Goal: Information Seeking & Learning: Learn about a topic

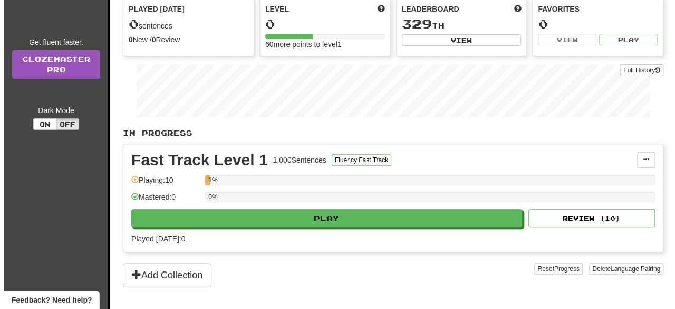
scroll to position [123, 0]
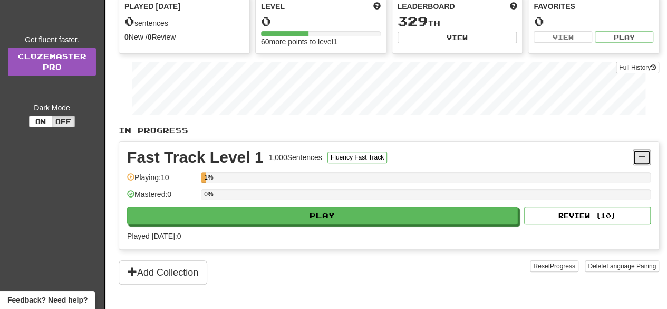
click at [645, 154] on span at bounding box center [642, 157] width 6 height 6
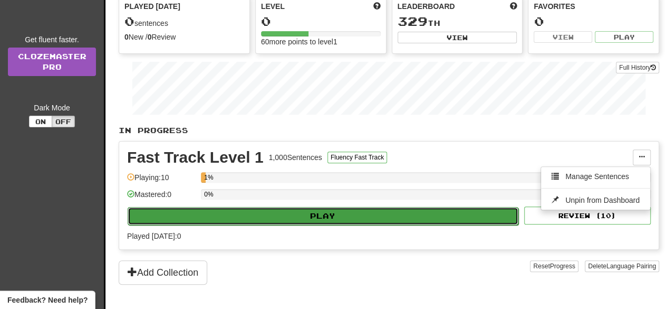
click at [281, 213] on button "Play" at bounding box center [323, 216] width 391 height 18
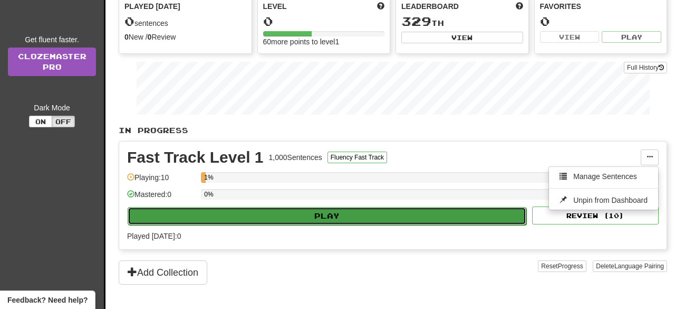
select select "**"
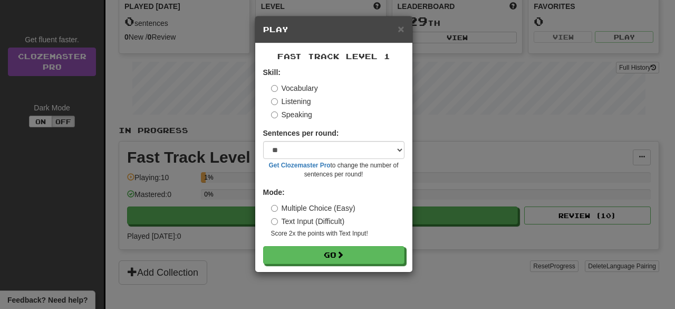
click at [294, 112] on label "Speaking" at bounding box center [291, 114] width 41 height 11
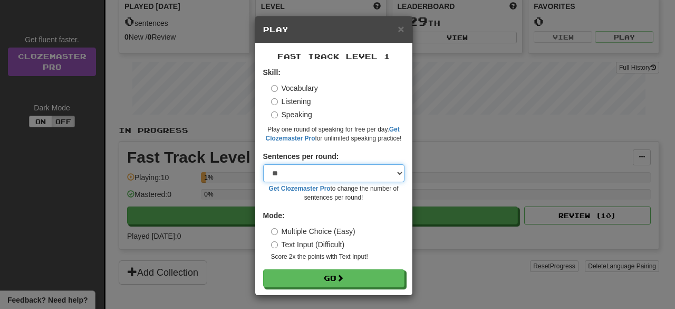
click at [335, 173] on select "* ** ** ** ** ** *** ********" at bounding box center [333, 173] width 141 height 18
click at [362, 160] on div "Sentences per round: * ** ** ** ** ** *** ******** Get Clozemaster Pro to chang…" at bounding box center [333, 176] width 141 height 51
click at [289, 87] on label "Vocabulary" at bounding box center [294, 88] width 47 height 11
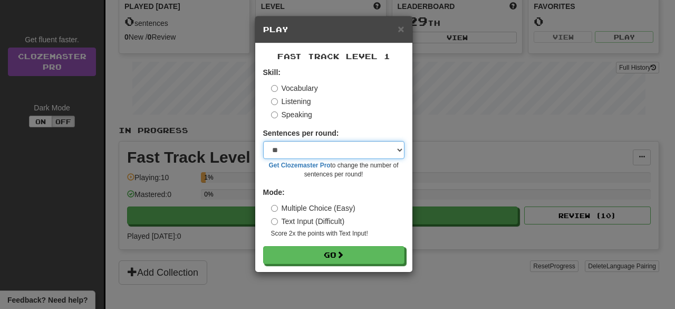
click at [329, 150] on select "* ** ** ** ** ** *** ********" at bounding box center [333, 150] width 141 height 18
click at [334, 151] on select "* ** ** ** ** ** *** ********" at bounding box center [333, 150] width 141 height 18
click at [294, 116] on label "Speaking" at bounding box center [291, 114] width 41 height 11
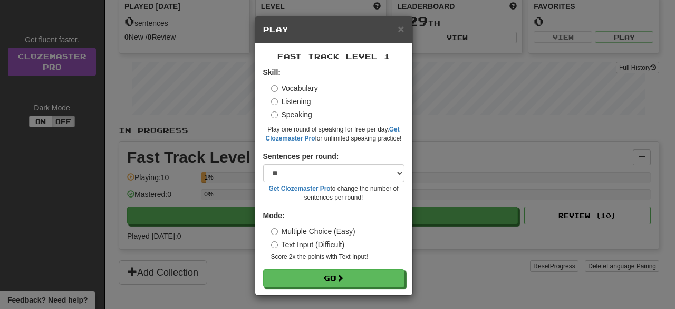
click at [289, 90] on label "Vocabulary" at bounding box center [294, 88] width 47 height 11
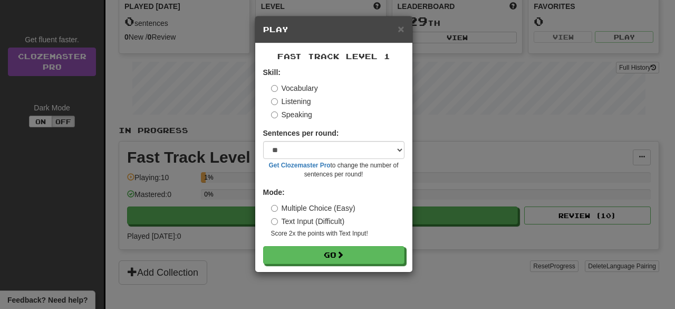
click at [295, 98] on label "Listening" at bounding box center [291, 101] width 40 height 11
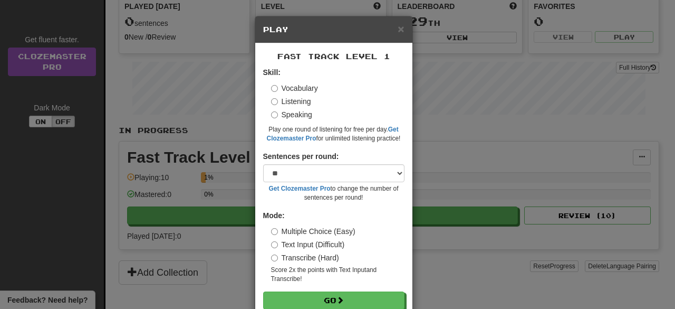
click at [296, 116] on label "Speaking" at bounding box center [291, 114] width 41 height 11
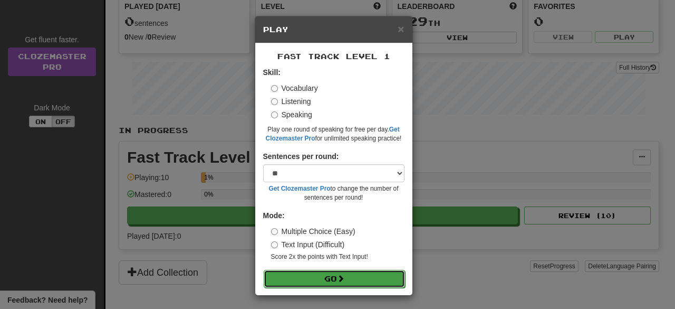
click at [337, 275] on span at bounding box center [340, 277] width 7 height 7
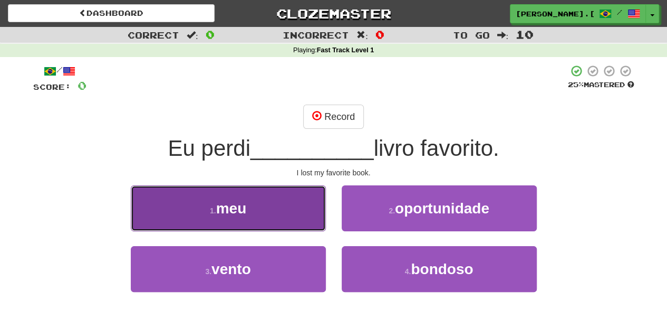
click at [225, 217] on button "1 . meu" at bounding box center [228, 208] width 195 height 46
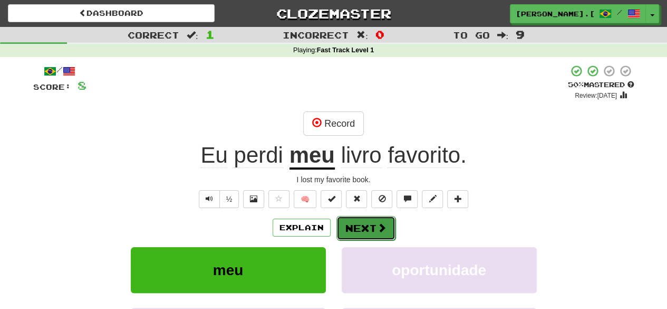
click at [368, 230] on button "Next" at bounding box center [366, 228] width 59 height 24
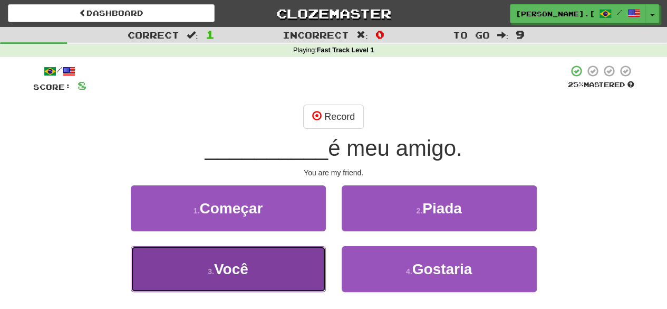
click at [272, 271] on button "3 . Você" at bounding box center [228, 269] width 195 height 46
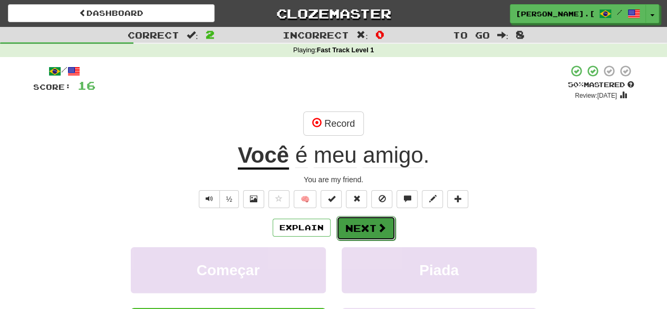
click at [374, 227] on button "Next" at bounding box center [366, 228] width 59 height 24
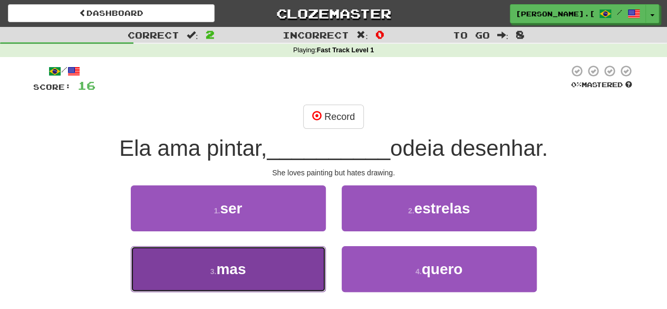
click at [276, 269] on button "3 . mas" at bounding box center [228, 269] width 195 height 46
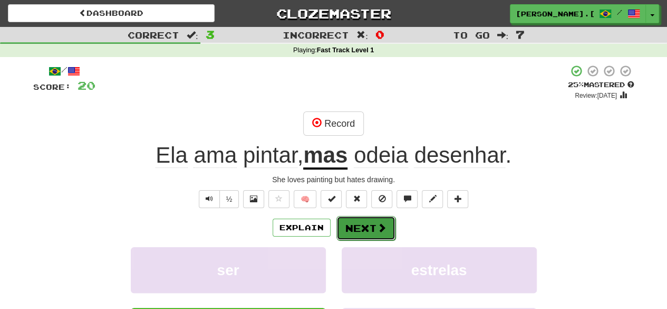
click at [371, 226] on button "Next" at bounding box center [366, 228] width 59 height 24
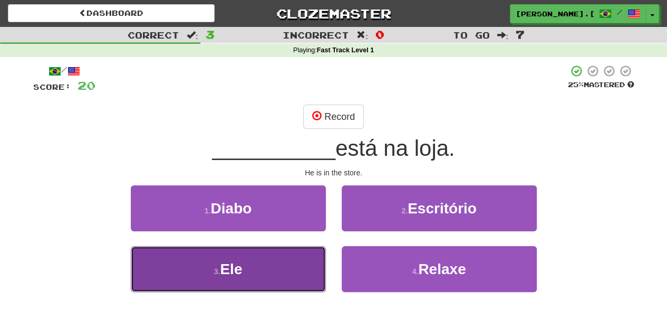
click at [281, 272] on button "3 . Ele" at bounding box center [228, 269] width 195 height 46
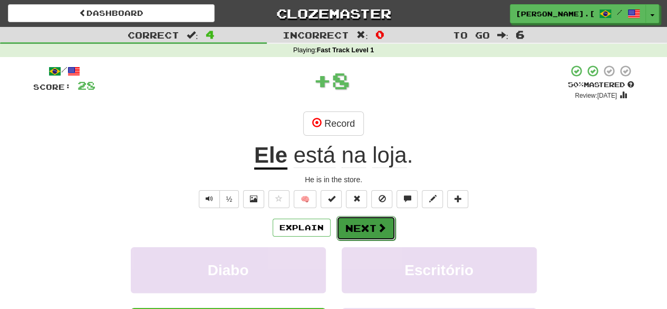
click at [367, 232] on button "Next" at bounding box center [366, 228] width 59 height 24
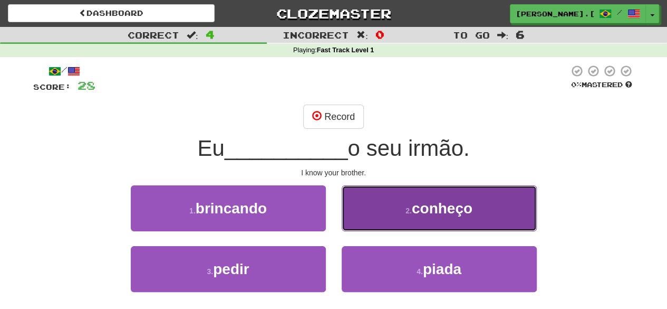
click at [429, 221] on button "2 . conheço" at bounding box center [439, 208] width 195 height 46
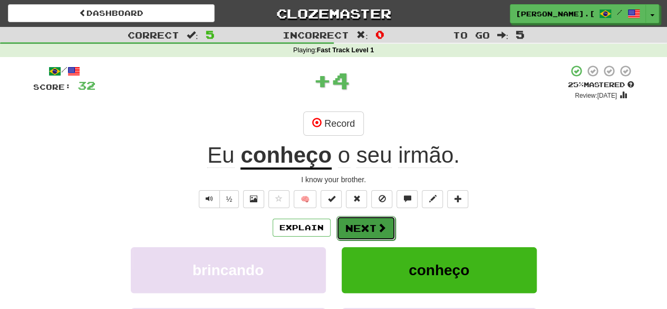
click at [368, 230] on button "Next" at bounding box center [366, 228] width 59 height 24
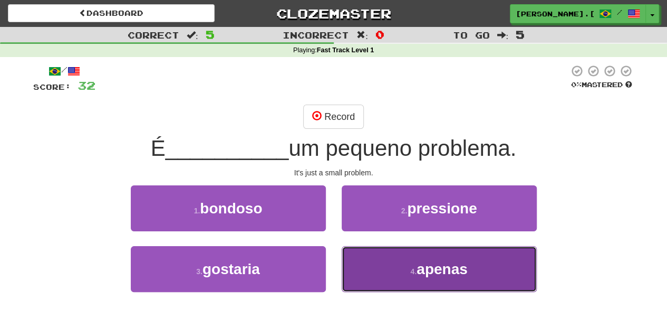
click at [374, 276] on button "4 . apenas" at bounding box center [439, 269] width 195 height 46
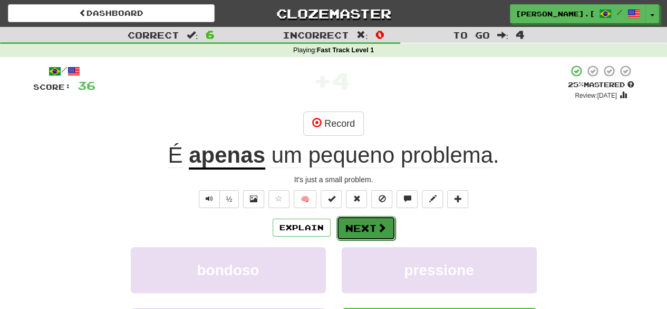
click at [364, 224] on button "Next" at bounding box center [366, 228] width 59 height 24
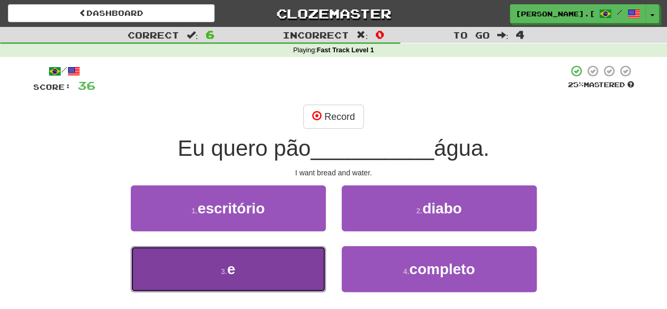
click at [276, 264] on button "3 . e" at bounding box center [228, 269] width 195 height 46
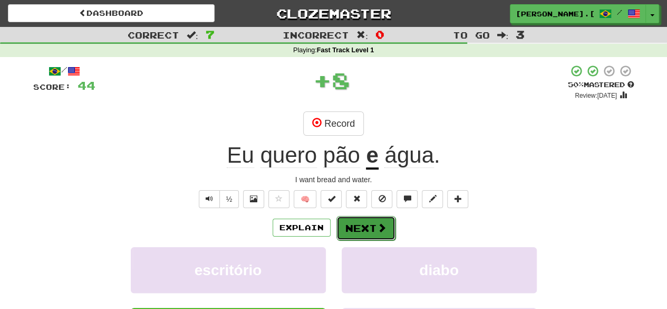
click at [370, 231] on button "Next" at bounding box center [366, 228] width 59 height 24
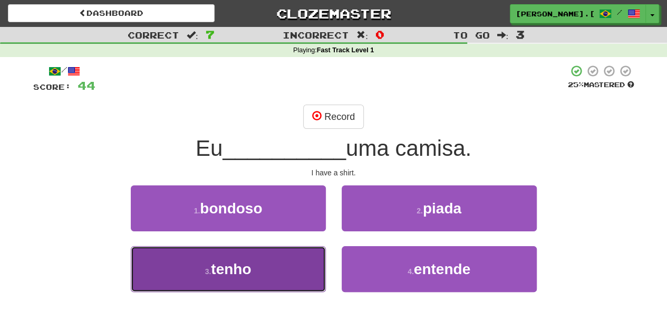
click at [303, 267] on button "3 . tenho" at bounding box center [228, 269] width 195 height 46
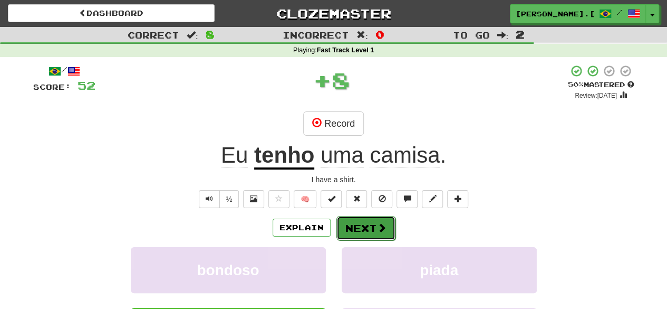
click at [368, 224] on button "Next" at bounding box center [366, 228] width 59 height 24
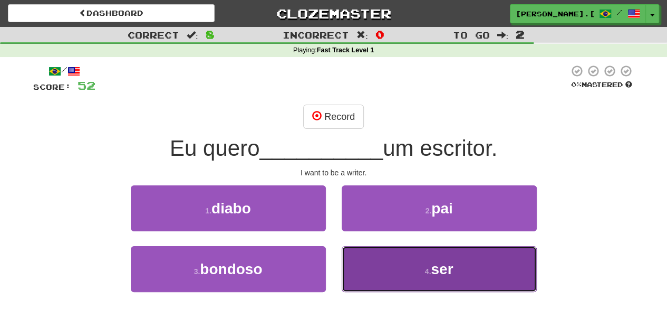
click at [388, 277] on button "4 . ser" at bounding box center [439, 269] width 195 height 46
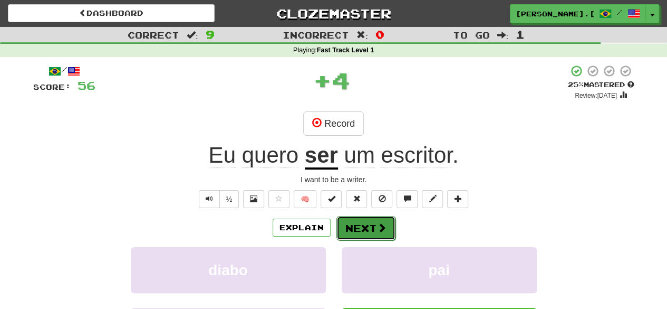
click at [367, 226] on button "Next" at bounding box center [366, 228] width 59 height 24
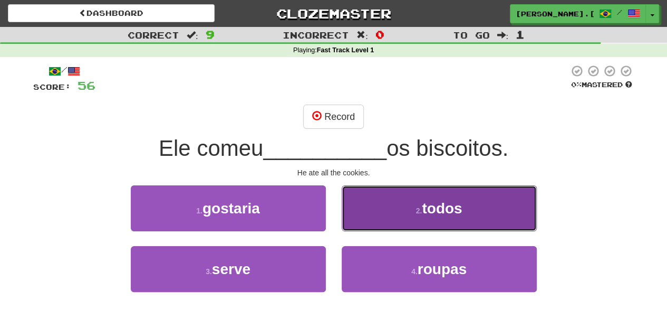
click at [407, 217] on button "2 . todos" at bounding box center [439, 208] width 195 height 46
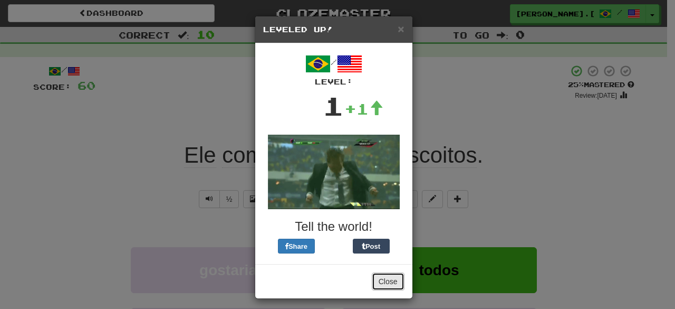
click at [385, 282] on button "Close" at bounding box center [388, 281] width 33 height 18
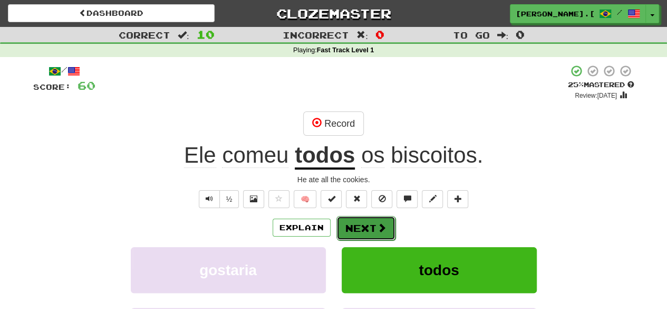
click at [382, 226] on span at bounding box center [381, 227] width 9 height 9
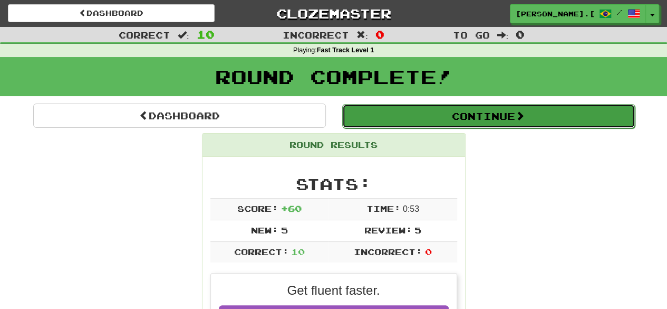
click at [515, 119] on button "Continue" at bounding box center [488, 116] width 293 height 24
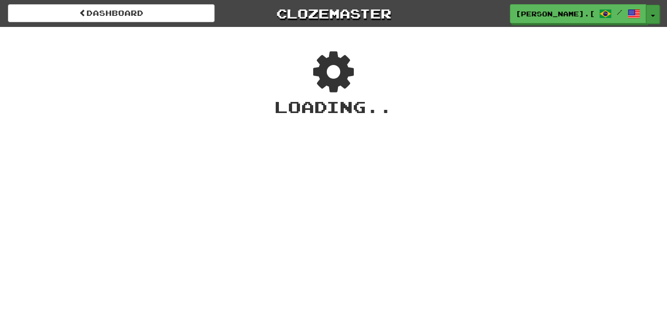
click at [652, 14] on button "Toggle Dropdown" at bounding box center [653, 14] width 14 height 19
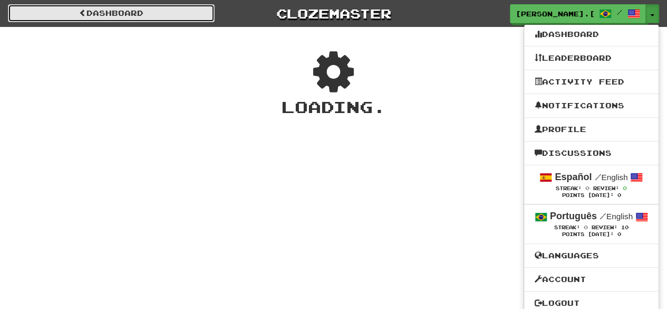
click at [118, 14] on link "Dashboard" at bounding box center [111, 13] width 207 height 18
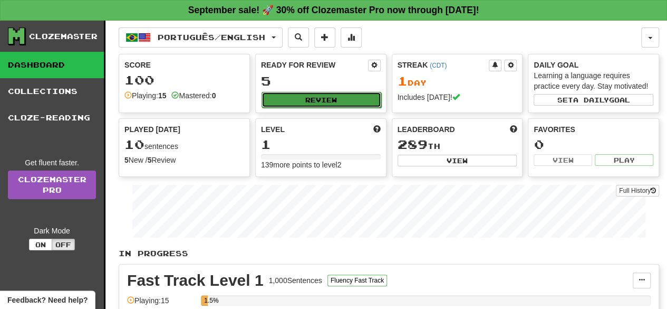
click at [320, 93] on button "Review" at bounding box center [322, 100] width 120 height 16
select select "**"
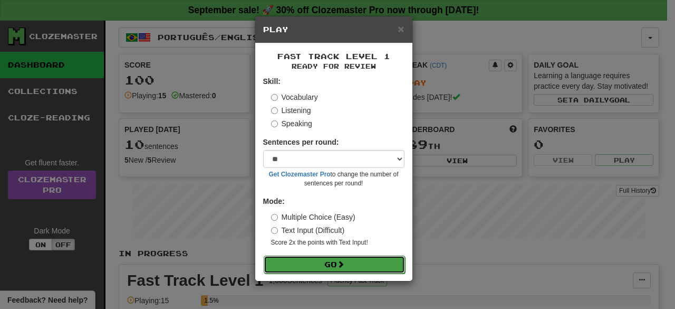
click at [324, 259] on button "Go" at bounding box center [334, 264] width 141 height 18
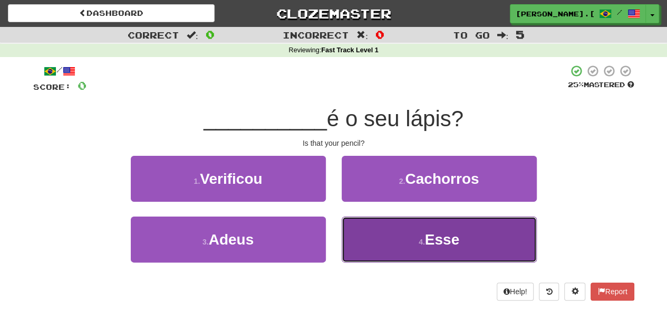
click at [390, 249] on button "4 . Esse" at bounding box center [439, 239] width 195 height 46
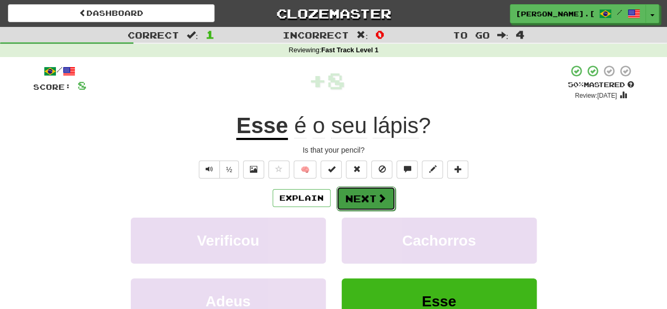
click at [361, 199] on button "Next" at bounding box center [366, 198] width 59 height 24
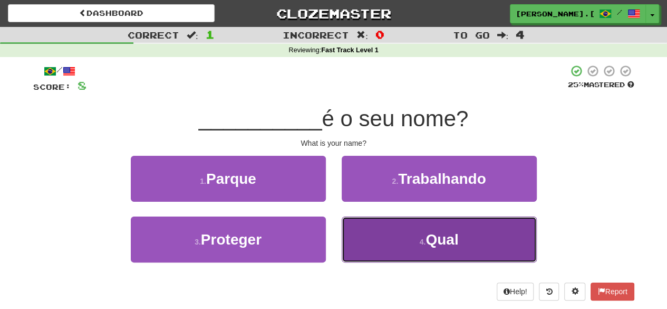
click at [372, 245] on button "4 . Qual" at bounding box center [439, 239] width 195 height 46
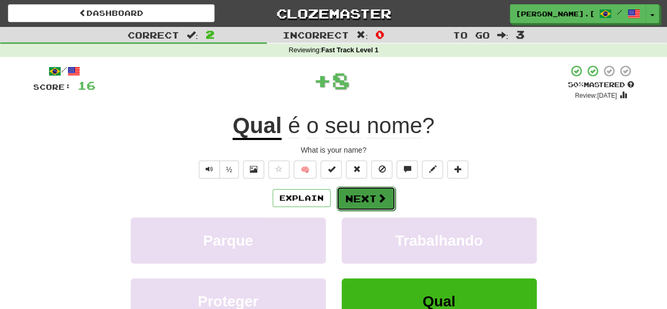
click at [363, 197] on button "Next" at bounding box center [366, 198] width 59 height 24
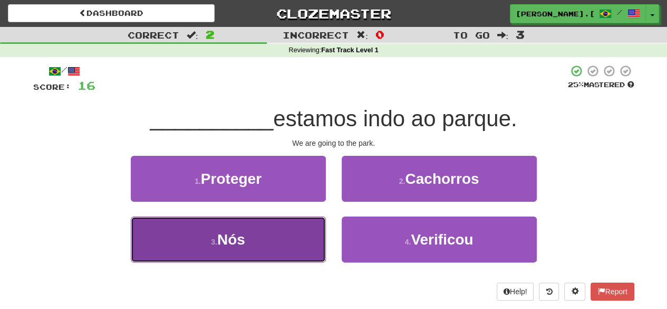
click at [283, 248] on button "3 . Nós" at bounding box center [228, 239] width 195 height 46
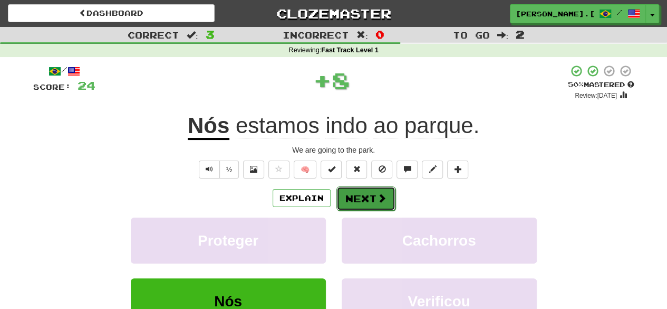
click at [375, 194] on button "Next" at bounding box center [366, 198] width 59 height 24
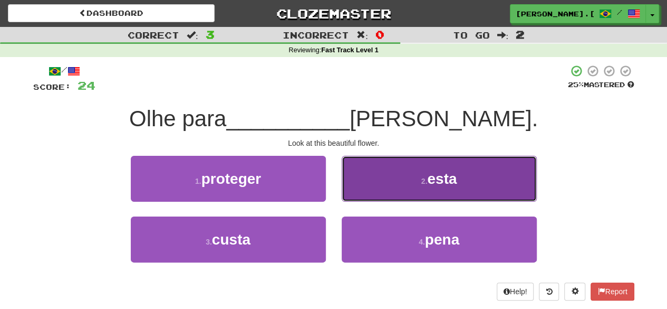
click at [420, 188] on button "2 . esta" at bounding box center [439, 179] width 195 height 46
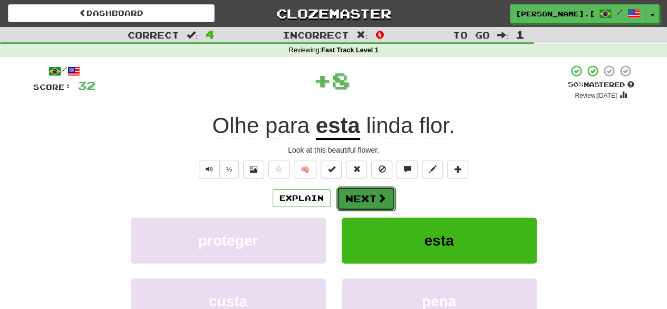
click at [355, 204] on button "Next" at bounding box center [366, 198] width 59 height 24
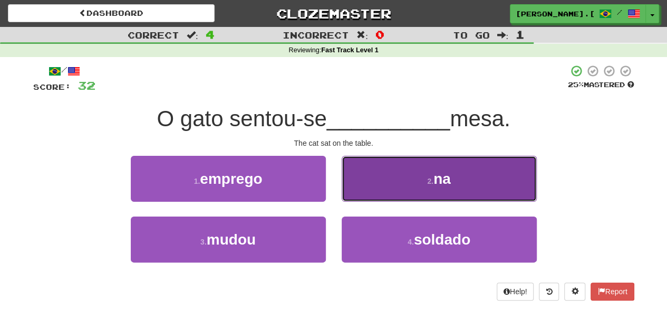
click at [398, 186] on button "2 . na" at bounding box center [439, 179] width 195 height 46
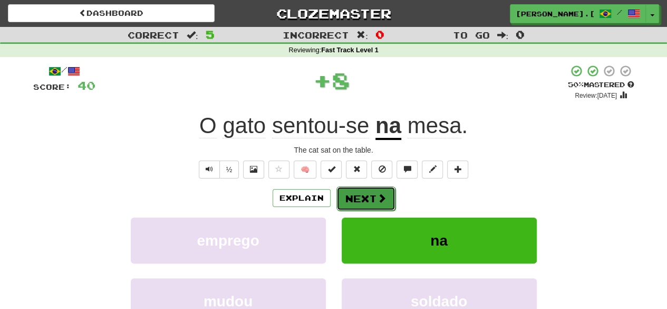
click at [372, 198] on button "Next" at bounding box center [366, 198] width 59 height 24
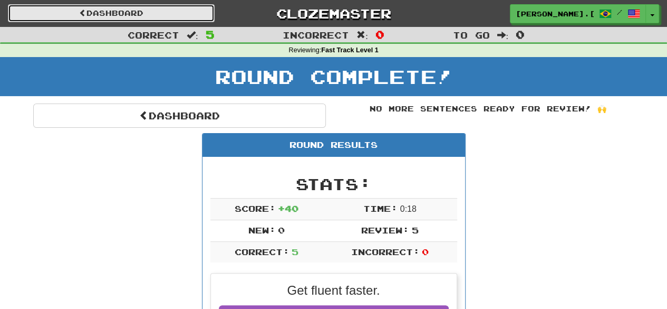
click at [166, 13] on link "Dashboard" at bounding box center [111, 13] width 207 height 18
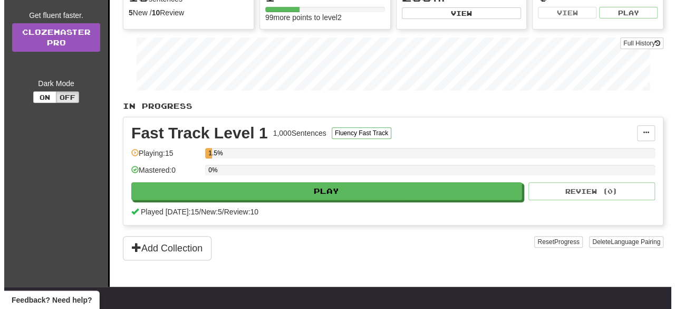
scroll to position [148, 0]
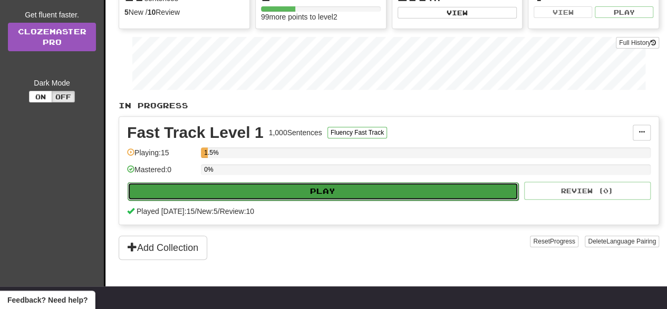
click at [228, 195] on button "Play" at bounding box center [323, 191] width 391 height 18
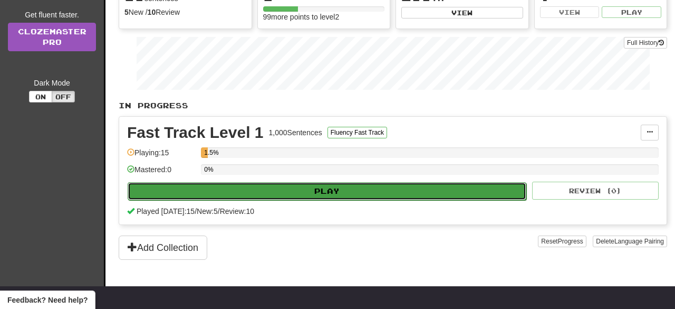
select select "**"
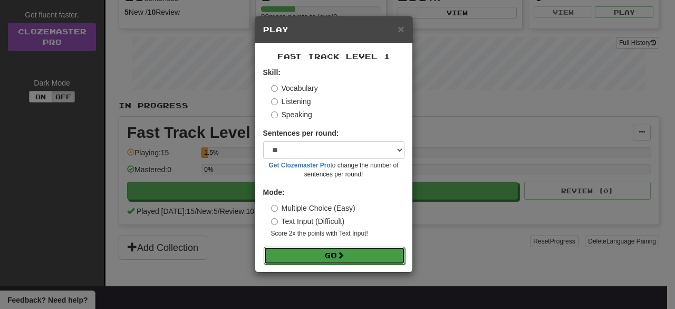
click at [314, 250] on button "Go" at bounding box center [334, 255] width 141 height 18
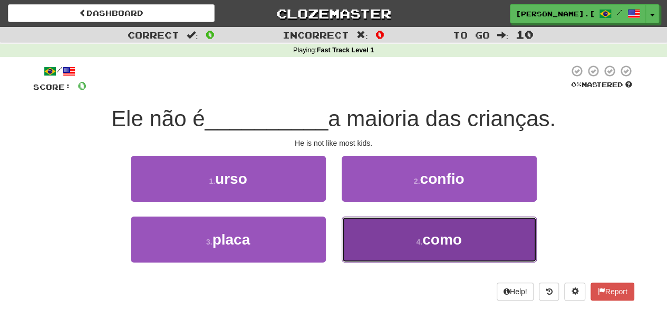
click at [380, 243] on button "4 . como" at bounding box center [439, 239] width 195 height 46
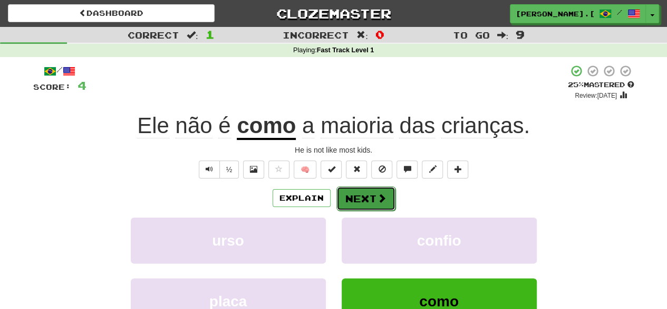
click at [368, 195] on button "Next" at bounding box center [366, 198] width 59 height 24
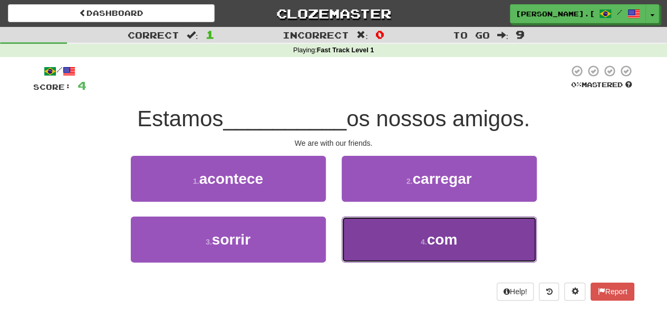
click at [394, 242] on button "4 . com" at bounding box center [439, 239] width 195 height 46
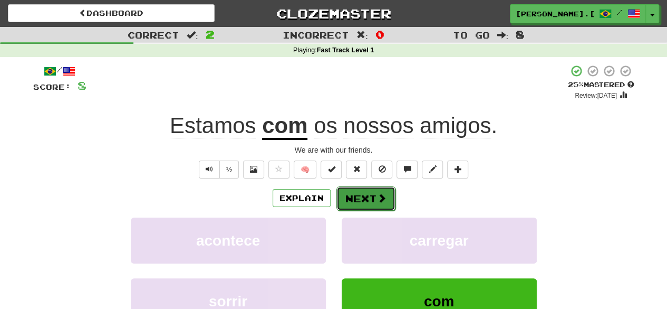
click at [377, 198] on span at bounding box center [381, 197] width 9 height 9
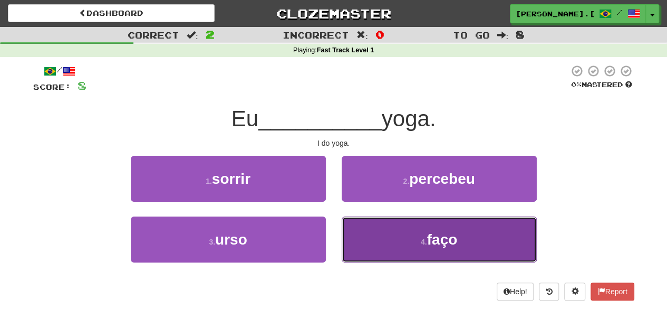
click at [382, 247] on button "4 . faço" at bounding box center [439, 239] width 195 height 46
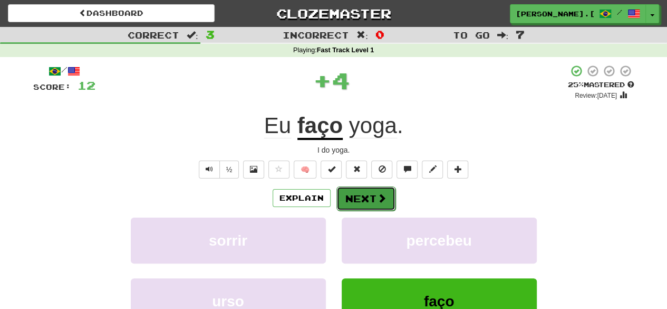
click at [370, 198] on button "Next" at bounding box center [366, 198] width 59 height 24
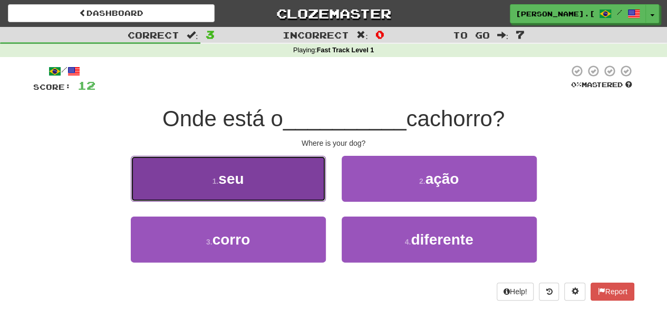
click at [267, 183] on button "1 . seu" at bounding box center [228, 179] width 195 height 46
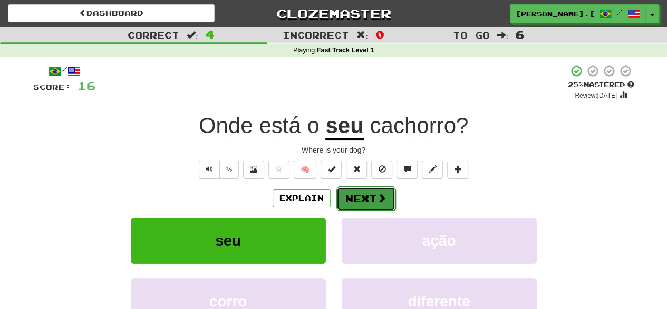
click at [358, 202] on button "Next" at bounding box center [366, 198] width 59 height 24
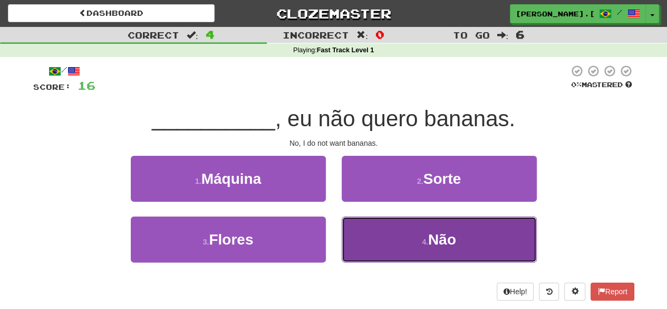
click at [393, 235] on button "4 . Não" at bounding box center [439, 239] width 195 height 46
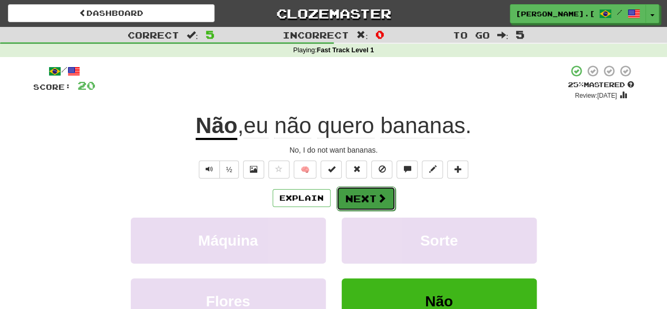
click at [369, 202] on button "Next" at bounding box center [366, 198] width 59 height 24
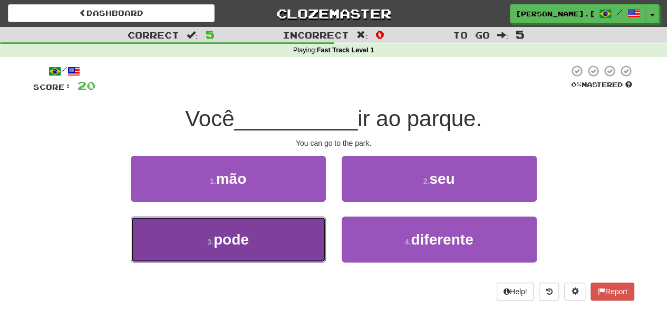
click at [284, 246] on button "3 . pode" at bounding box center [228, 239] width 195 height 46
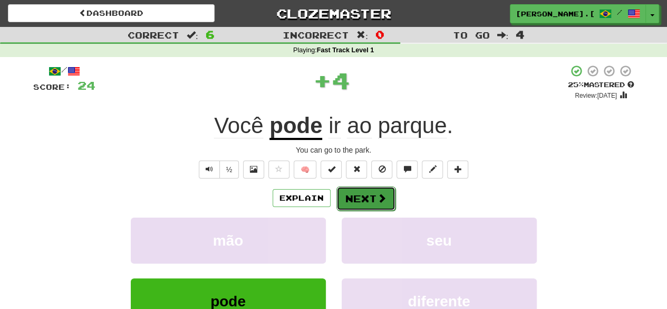
click at [378, 196] on span at bounding box center [381, 197] width 9 height 9
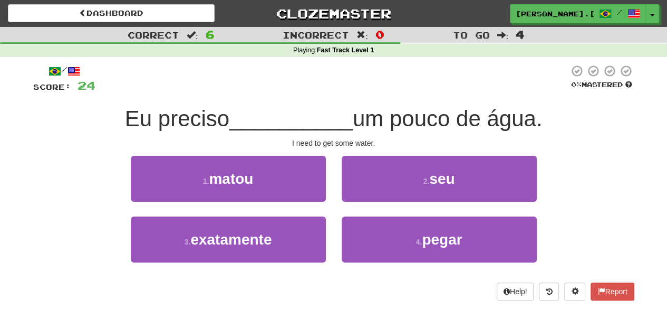
click at [371, 92] on div at bounding box center [332, 78] width 474 height 29
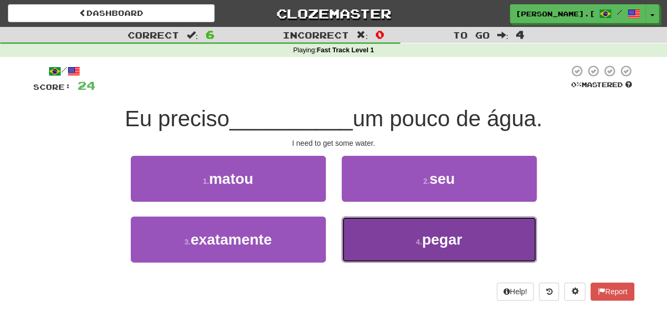
click at [400, 247] on button "4 . pegar" at bounding box center [439, 239] width 195 height 46
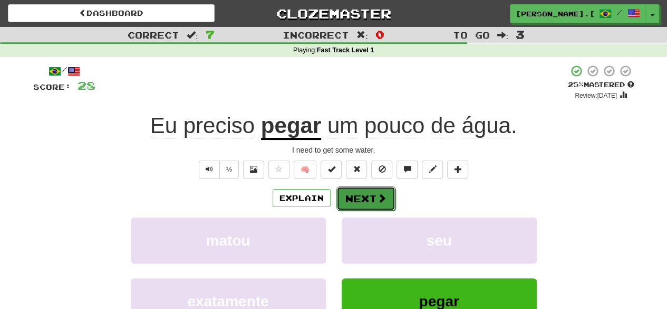
click at [359, 204] on button "Next" at bounding box center [366, 198] width 59 height 24
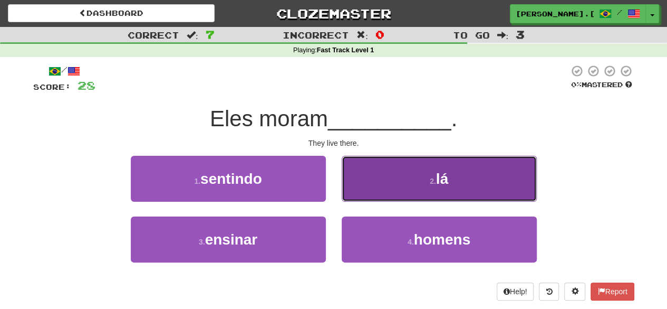
click at [413, 189] on button "2 . lá" at bounding box center [439, 179] width 195 height 46
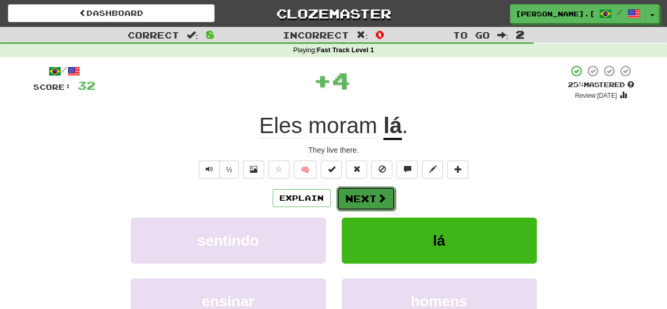
click at [355, 199] on button "Next" at bounding box center [366, 198] width 59 height 24
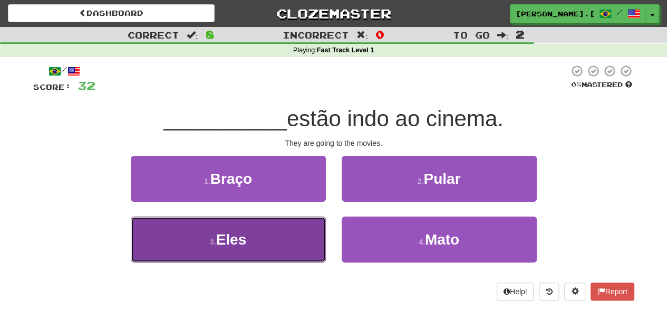
click at [291, 247] on button "3 . Eles" at bounding box center [228, 239] width 195 height 46
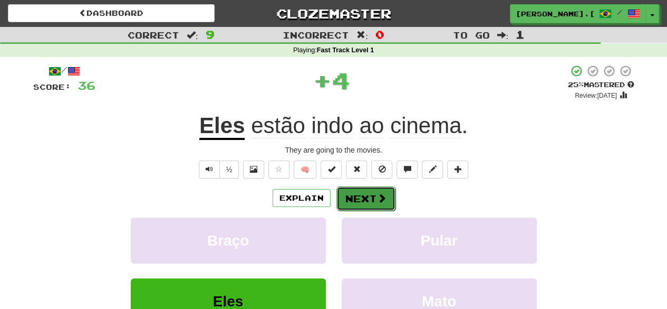
click at [374, 198] on button "Next" at bounding box center [366, 198] width 59 height 24
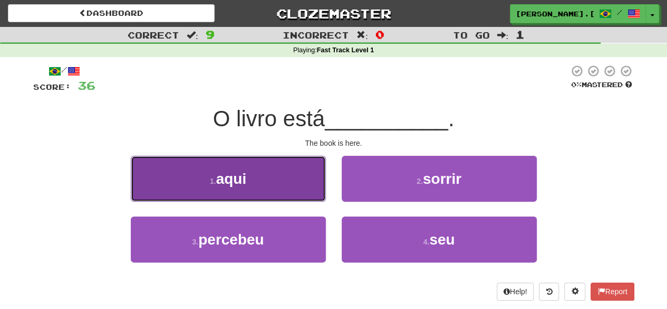
click at [280, 174] on button "1 . aqui" at bounding box center [228, 179] width 195 height 46
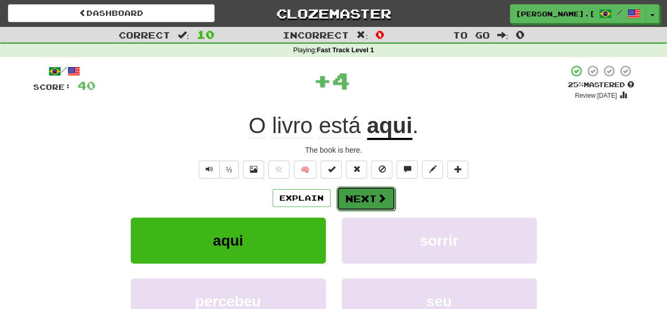
click at [362, 199] on button "Next" at bounding box center [366, 198] width 59 height 24
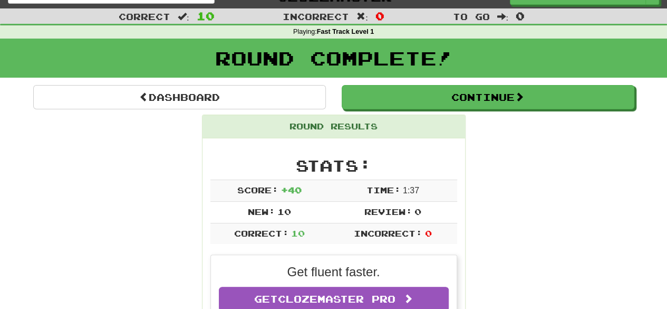
scroll to position [38, 0]
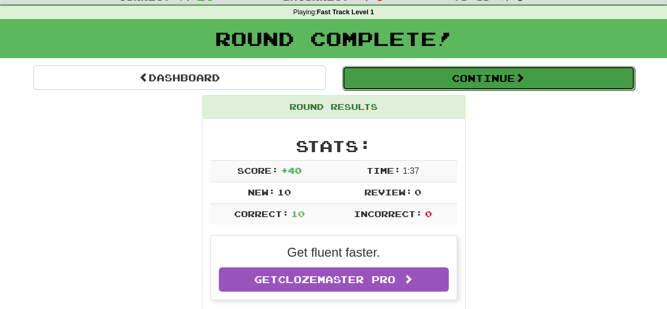
click at [509, 79] on button "Continue" at bounding box center [488, 78] width 293 height 24
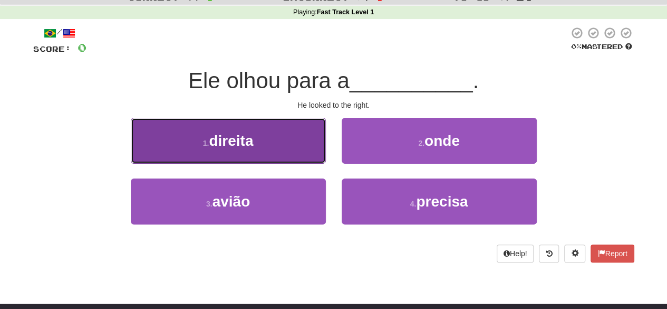
click at [281, 156] on button "1 . direita" at bounding box center [228, 141] width 195 height 46
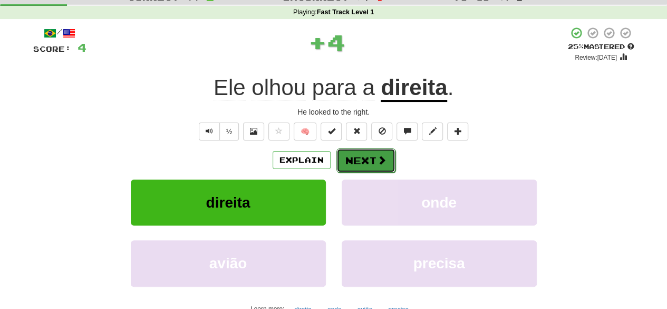
click at [384, 159] on span at bounding box center [381, 159] width 9 height 9
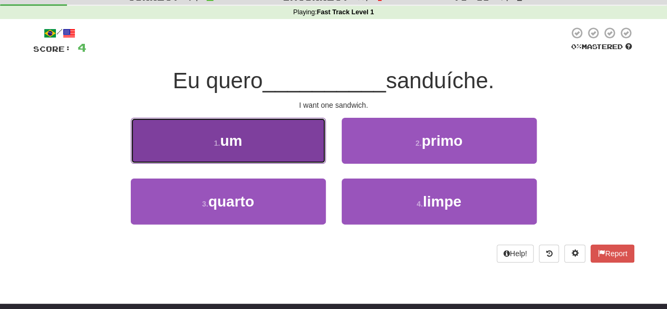
click at [294, 148] on button "1 . um" at bounding box center [228, 141] width 195 height 46
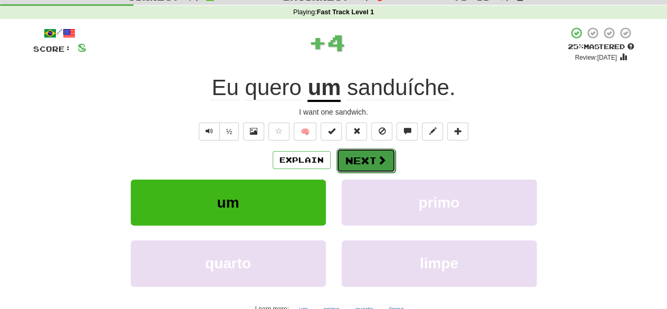
click at [367, 163] on button "Next" at bounding box center [366, 160] width 59 height 24
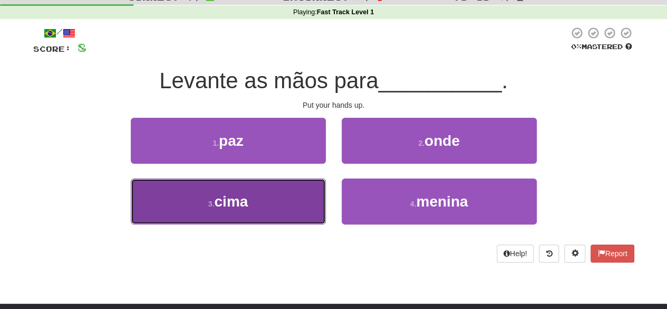
click at [269, 206] on button "3 . cima" at bounding box center [228, 201] width 195 height 46
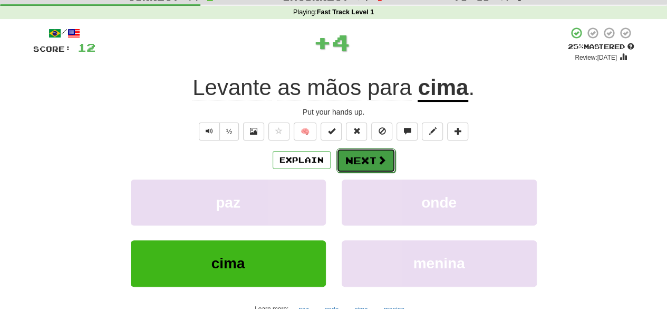
click at [377, 159] on span at bounding box center [381, 159] width 9 height 9
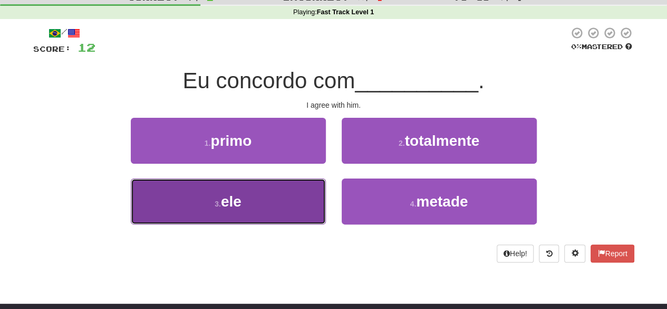
click at [279, 208] on button "3 . ele" at bounding box center [228, 201] width 195 height 46
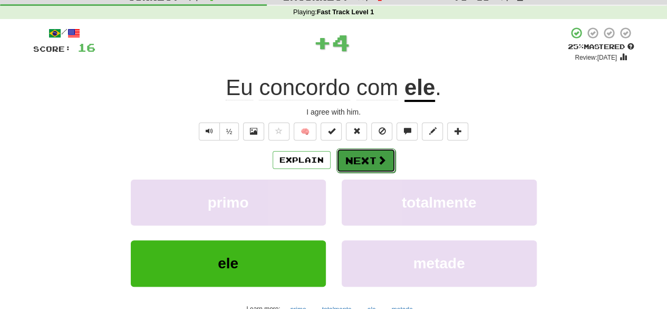
click at [381, 161] on span at bounding box center [381, 159] width 9 height 9
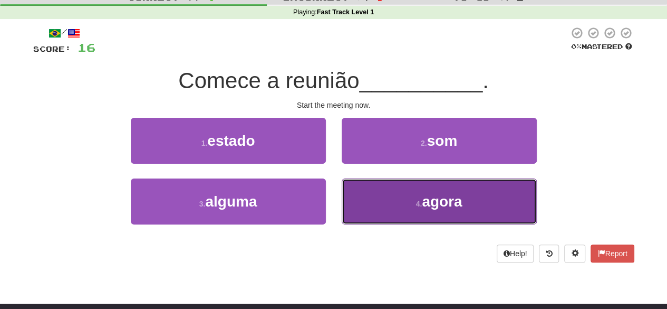
click at [396, 212] on button "4 . agora" at bounding box center [439, 201] width 195 height 46
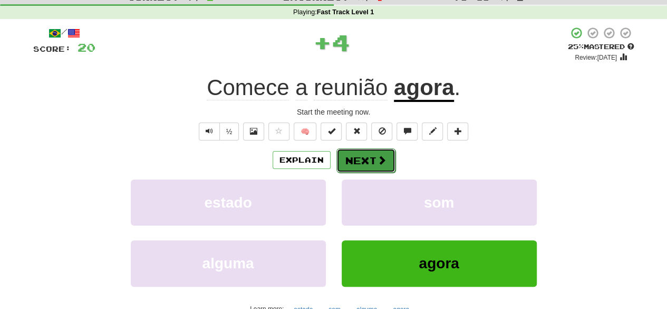
click at [388, 159] on button "Next" at bounding box center [366, 160] width 59 height 24
